Goal: Task Accomplishment & Management: Use online tool/utility

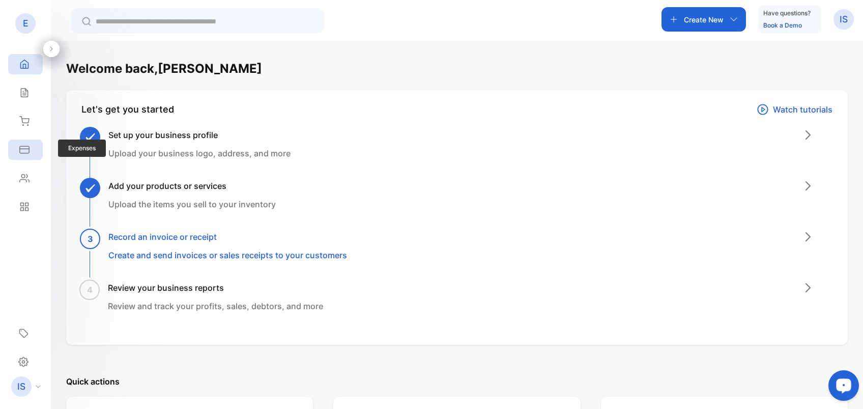
click at [26, 146] on icon at bounding box center [24, 149] width 10 height 10
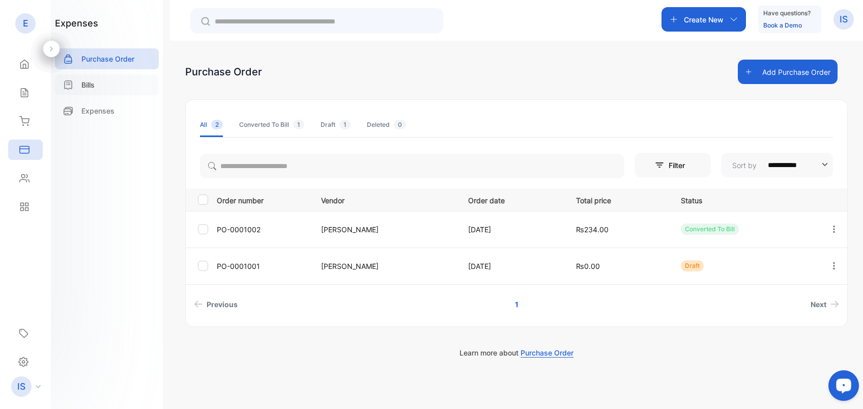
click at [103, 86] on div "Bills" at bounding box center [107, 84] width 104 height 21
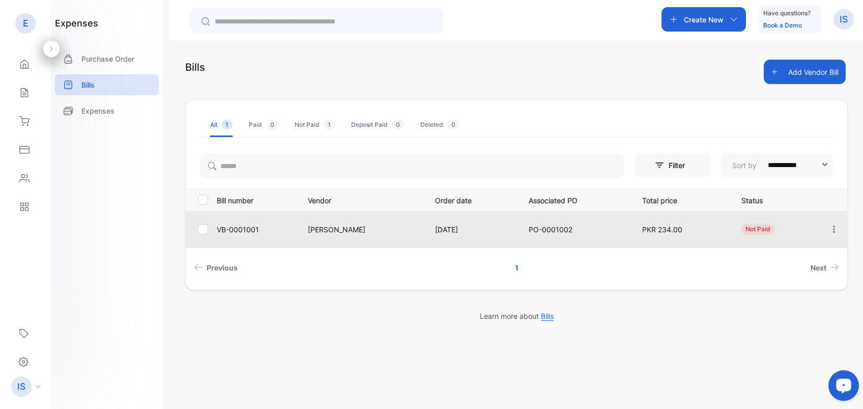
click at [827, 232] on div at bounding box center [834, 229] width 26 height 21
click at [830, 229] on icon "button" at bounding box center [833, 228] width 9 height 9
click at [819, 261] on div "View" at bounding box center [825, 258] width 55 height 20
